Goal: Task Accomplishment & Management: Complete application form

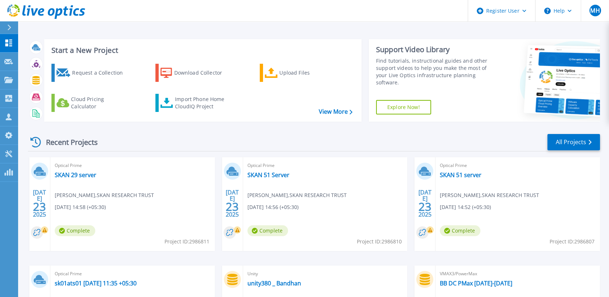
click at [298, 135] on div "Recent Projects All Projects" at bounding box center [314, 142] width 573 height 18
click at [9, 63] on icon at bounding box center [8, 61] width 9 height 5
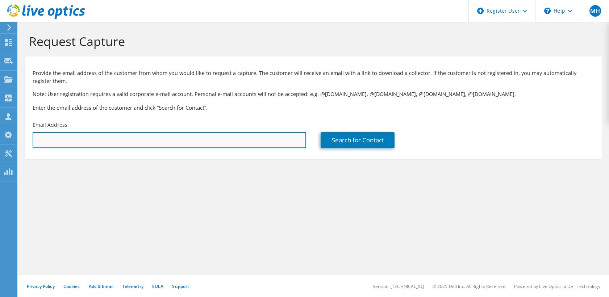
click at [44, 136] on input "text" at bounding box center [170, 140] width 274 height 16
click at [44, 142] on input "text" at bounding box center [170, 140] width 274 height 16
type input "[PERSON_NAME][EMAIL_ADDRESS][DOMAIN_NAME]"
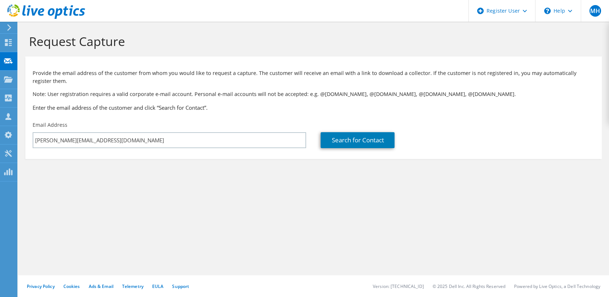
click at [265, 200] on div "Request Capture Provide the email address of the customer from whom you would l…" at bounding box center [313, 160] width 591 height 276
click at [356, 144] on link "Search for Contact" at bounding box center [358, 140] width 74 height 16
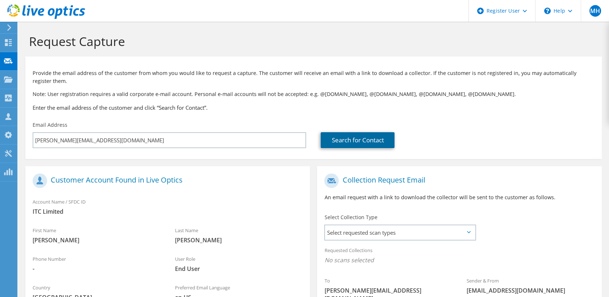
scroll to position [107, 0]
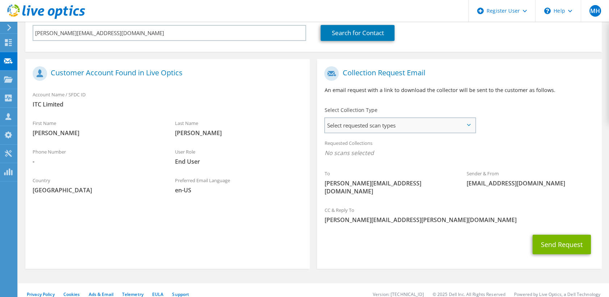
click at [380, 126] on span "Select requested scan types" at bounding box center [400, 125] width 150 height 15
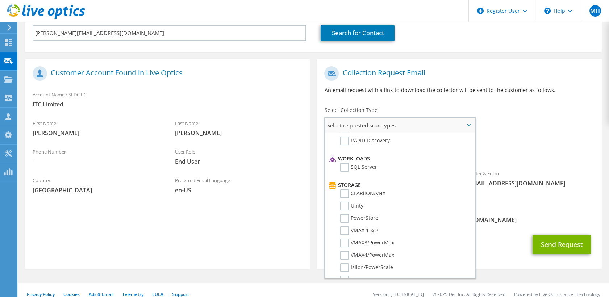
scroll to position [121, 0]
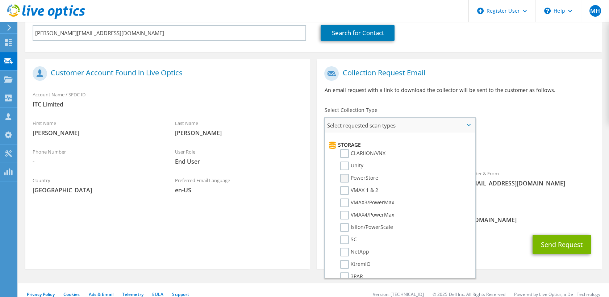
click at [344, 178] on label "PowerStore" at bounding box center [359, 178] width 38 height 9
click at [0, 0] on input "PowerStore" at bounding box center [0, 0] width 0 height 0
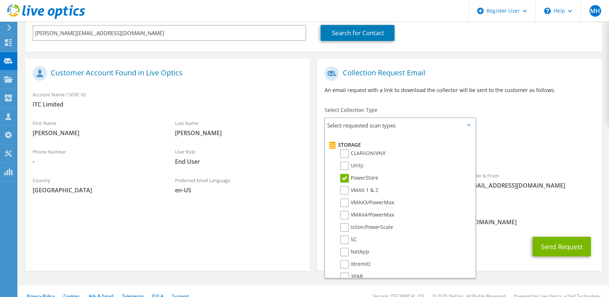
click at [555, 154] on span "PowerStore" at bounding box center [460, 155] width 270 height 12
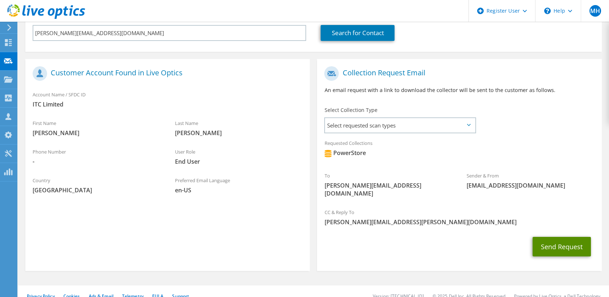
click at [542, 237] on button "Send Request" at bounding box center [562, 247] width 58 height 20
